Goal: Information Seeking & Learning: Learn about a topic

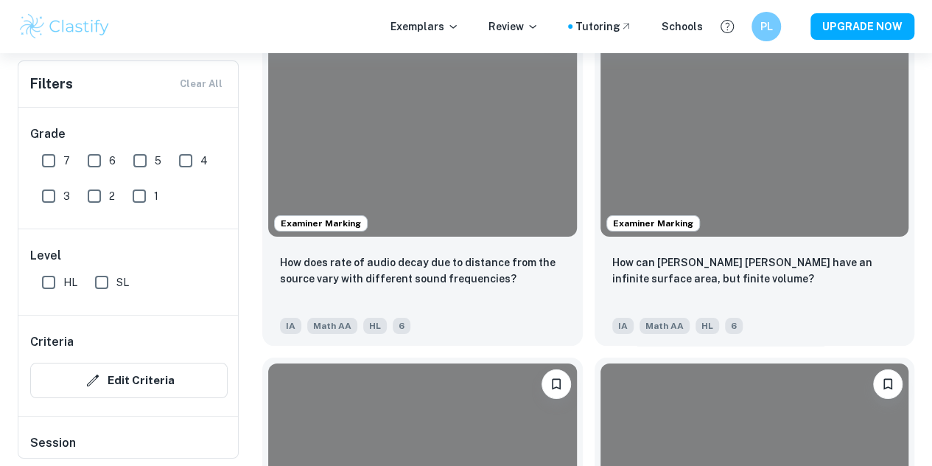
scroll to position [2673, 0]
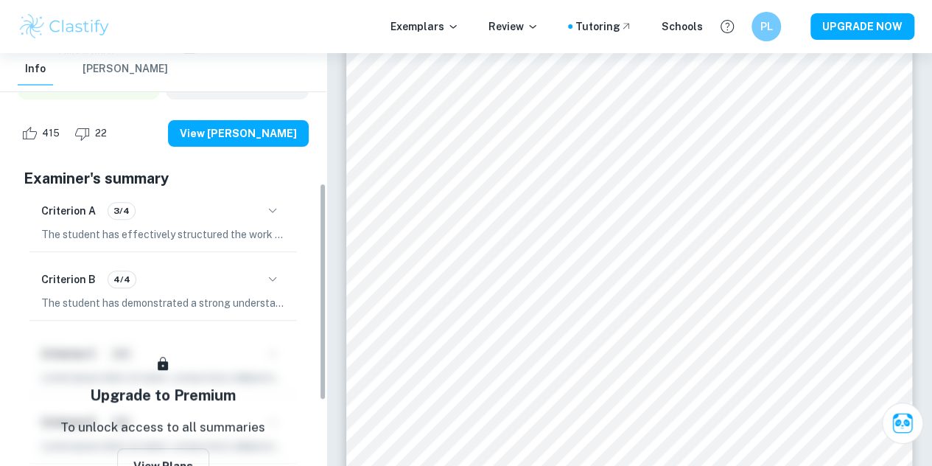
scroll to position [246, 0]
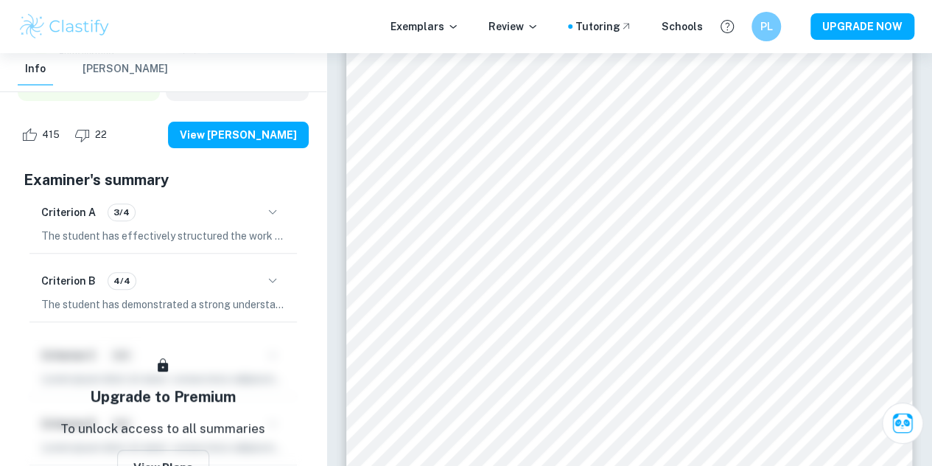
click at [270, 206] on icon "button" at bounding box center [273, 212] width 18 height 18
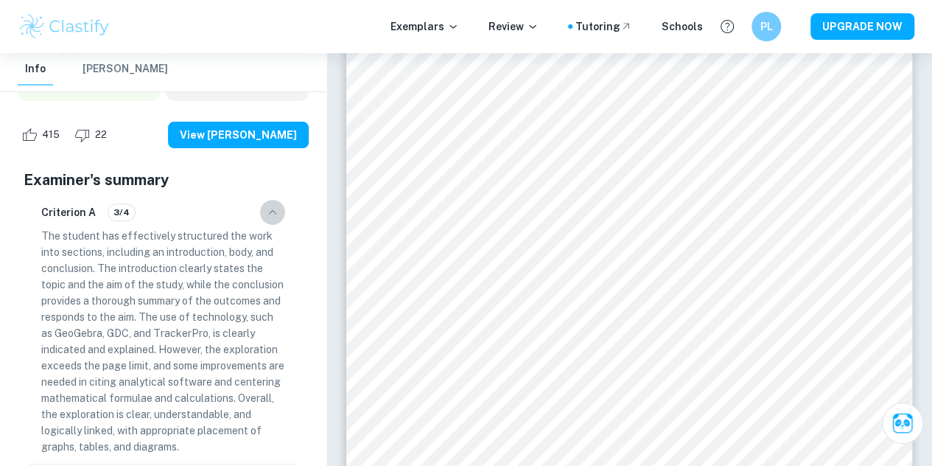
click at [271, 211] on icon "button" at bounding box center [272, 211] width 8 height 4
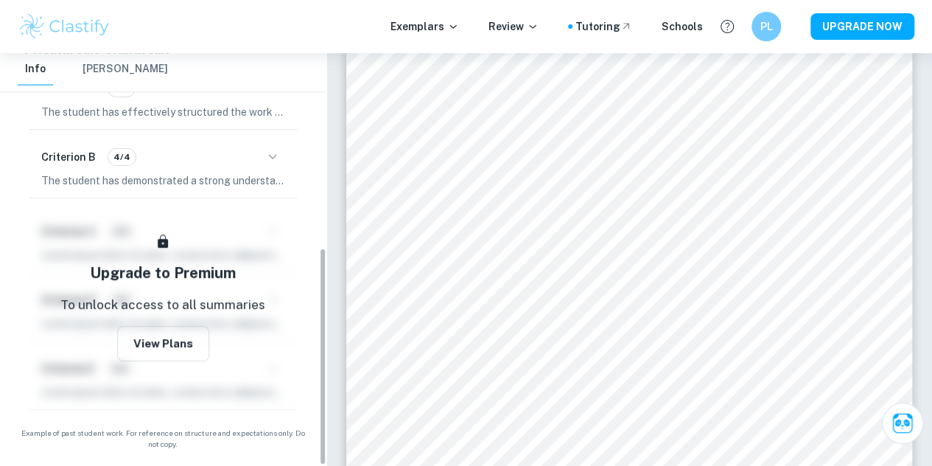
click at [264, 266] on div "Upgrade to Premium To unlock access to all summaries View Plans" at bounding box center [163, 307] width 279 height 206
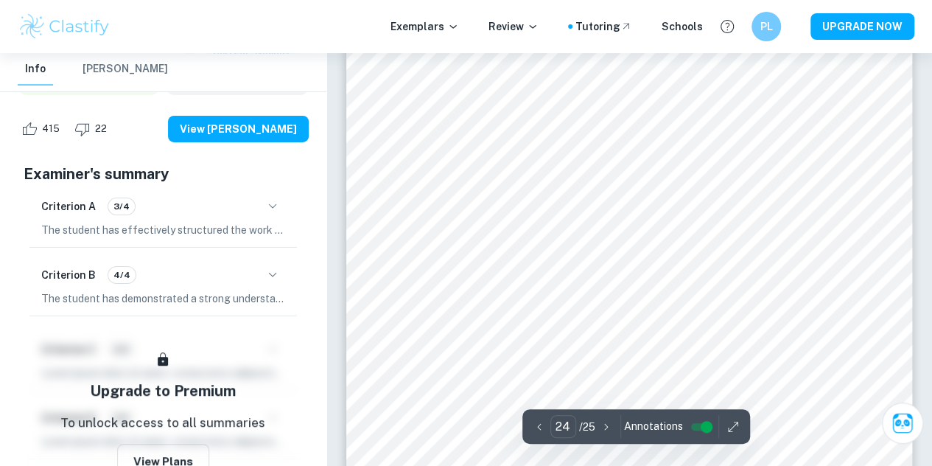
scroll to position [19272, 0]
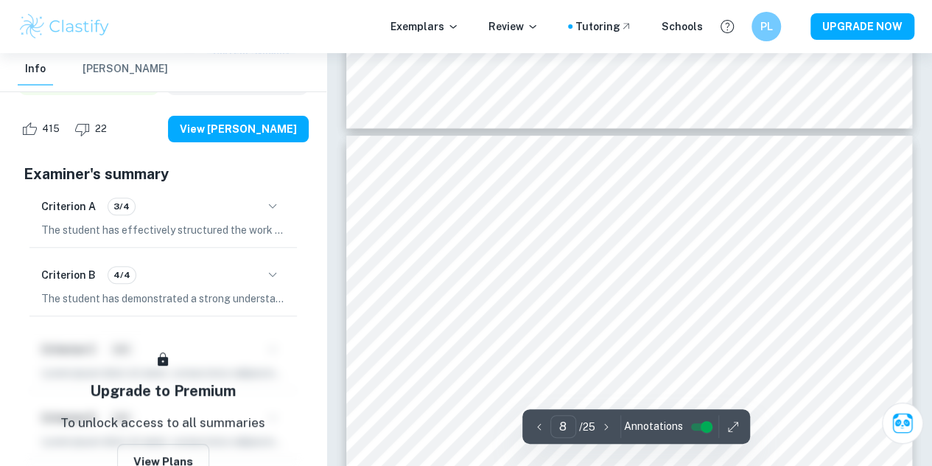
type input "7"
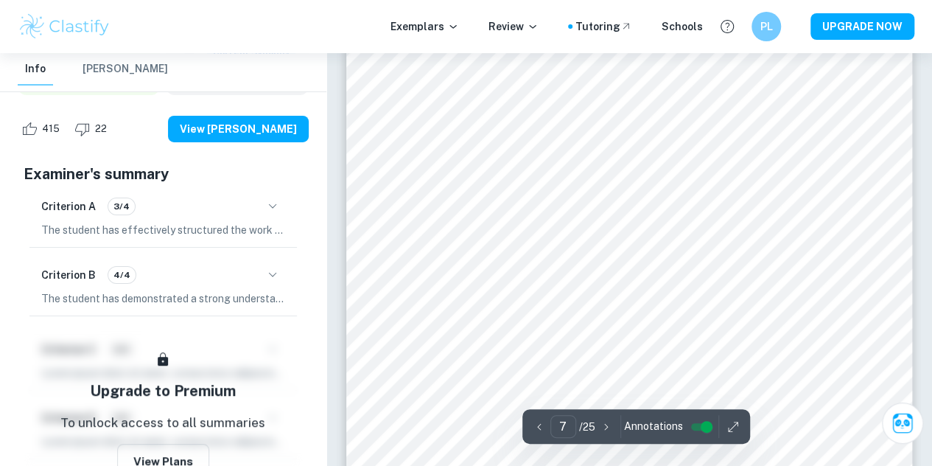
scroll to position [5010, 0]
